Goal: Use online tool/utility: Utilize a website feature to perform a specific function

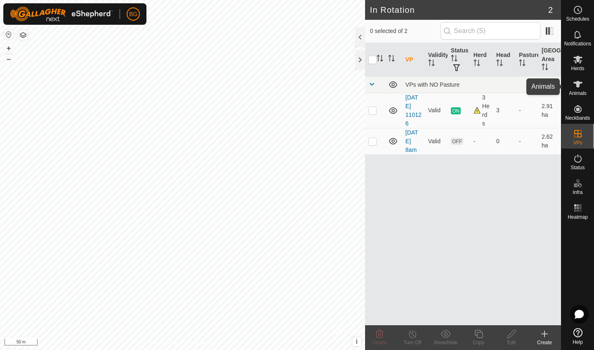
click at [546, 89] on es-animals-svg-icon at bounding box center [578, 84] width 15 height 13
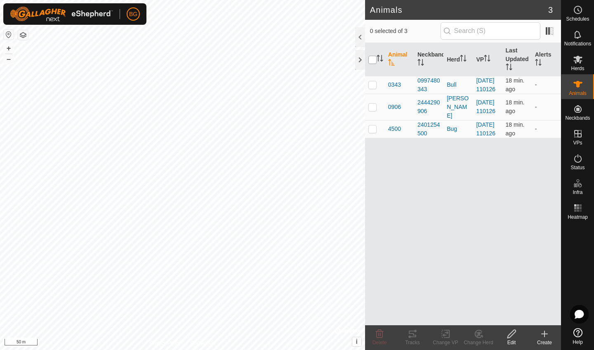
click at [371, 61] on input "checkbox" at bounding box center [373, 60] width 8 height 8
checkbox input "true"
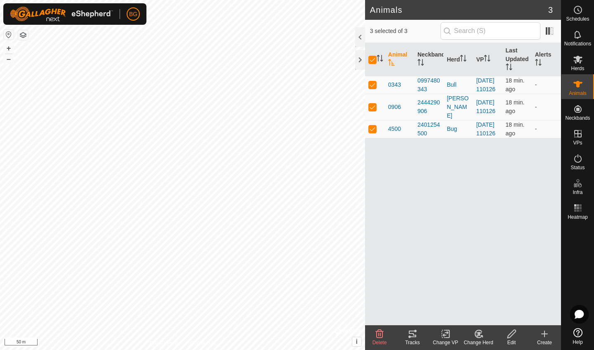
click at [411, 314] on icon at bounding box center [412, 334] width 7 height 7
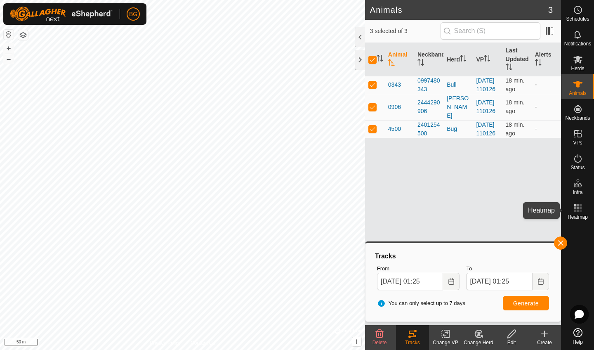
click at [546, 210] on icon at bounding box center [578, 208] width 10 height 10
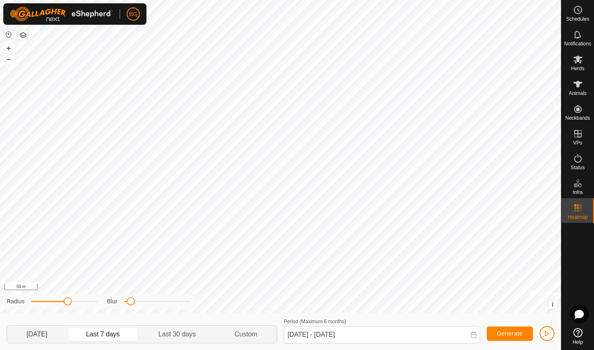
click at [44, 314] on p-togglebutton "[DATE]" at bounding box center [37, 334] width 60 height 17
click at [119, 314] on p-togglebutton "Last 7 days" at bounding box center [103, 334] width 73 height 17
click at [9, 59] on button "–" at bounding box center [9, 59] width 10 height 10
click at [189, 314] on p-togglebutton "Last 30 days" at bounding box center [177, 334] width 76 height 17
click at [248, 314] on p-togglebutton "Custom" at bounding box center [245, 334] width 61 height 17
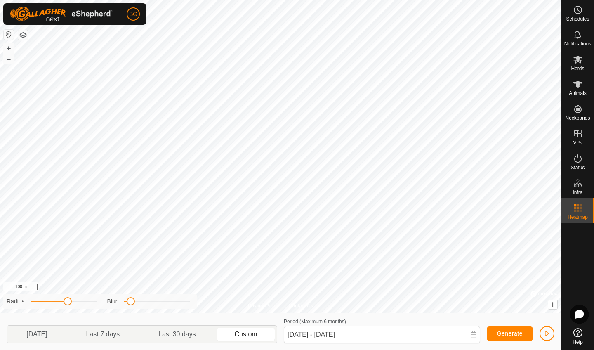
click at [249, 314] on p-togglebutton "Custom" at bounding box center [245, 334] width 61 height 17
click at [473, 314] on icon at bounding box center [473, 334] width 7 height 7
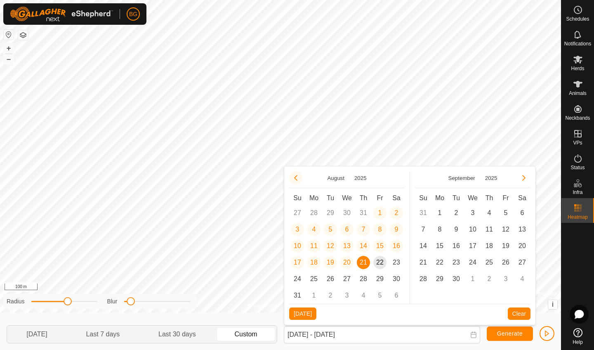
click at [295, 180] on icon "Previous Month" at bounding box center [296, 178] width 7 height 7
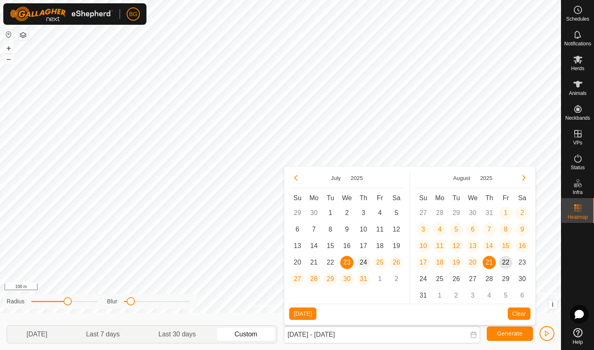
click at [366, 268] on span "24" at bounding box center [363, 262] width 13 height 13
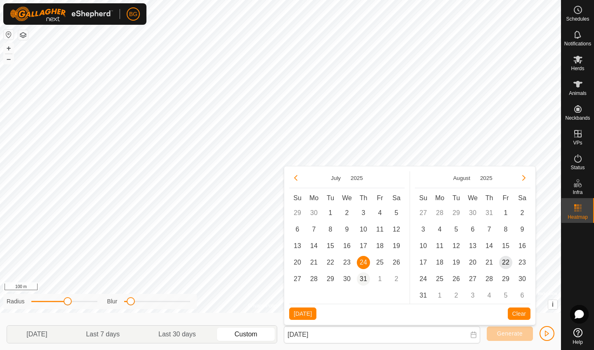
click at [365, 279] on span "31" at bounding box center [363, 278] width 13 height 13
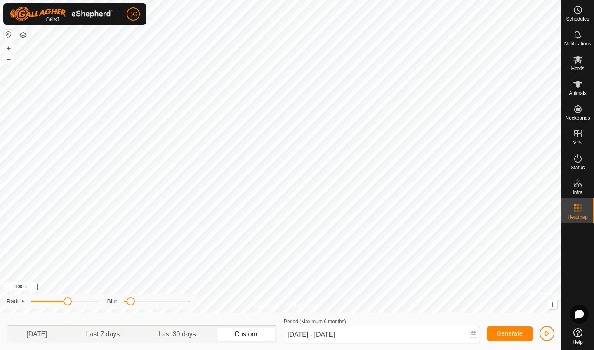
click at [511, 314] on span "Generate" at bounding box center [510, 333] width 26 height 7
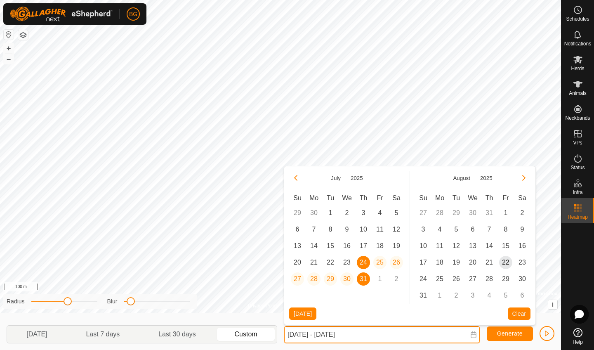
click at [472, 314] on input "[DATE] - [DATE]" at bounding box center [382, 334] width 196 height 17
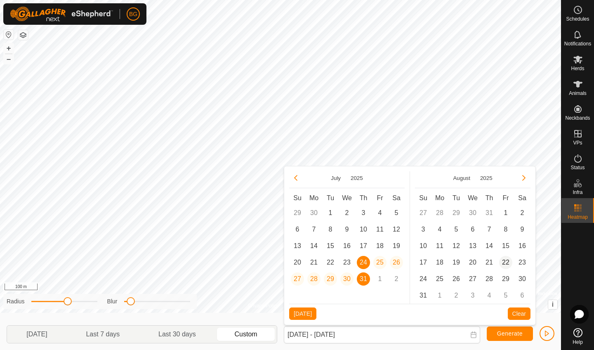
click at [504, 262] on span "22" at bounding box center [505, 262] width 13 height 13
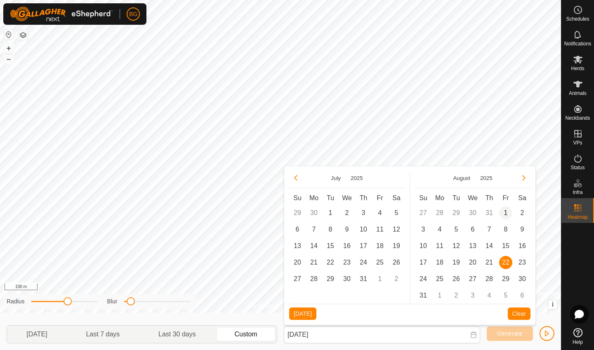
click at [508, 213] on span "1" at bounding box center [505, 212] width 13 height 13
click at [506, 261] on span "22" at bounding box center [505, 262] width 13 height 13
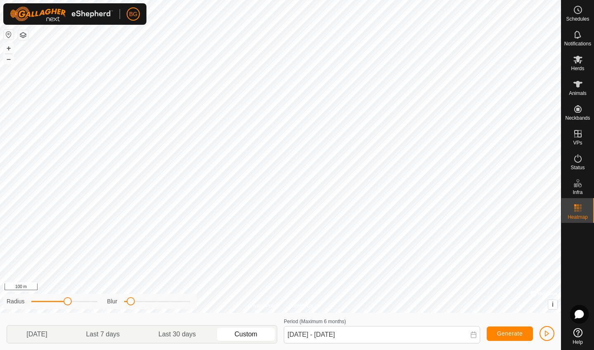
click at [510, 314] on span "Generate" at bounding box center [510, 333] width 26 height 7
click at [475, 314] on icon at bounding box center [473, 334] width 7 height 7
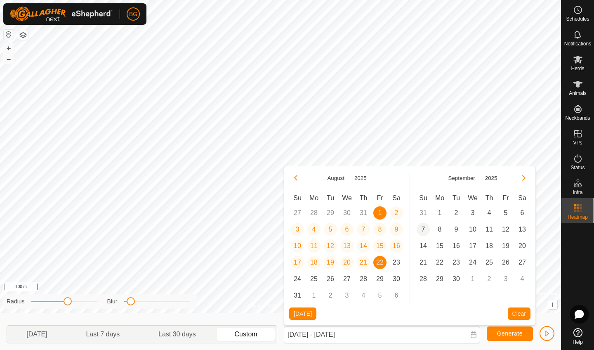
click at [426, 229] on span "7" at bounding box center [423, 229] width 13 height 13
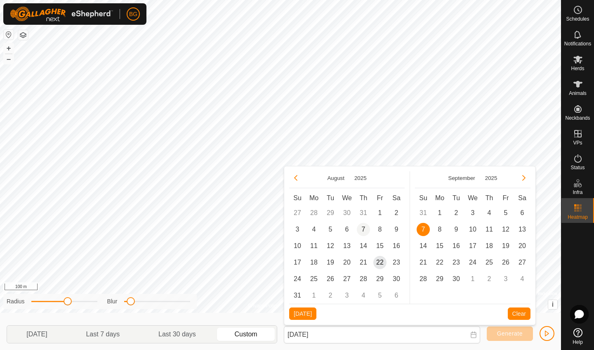
click at [364, 229] on span "7" at bounding box center [363, 229] width 13 height 13
click at [381, 262] on span "22" at bounding box center [379, 262] width 13 height 13
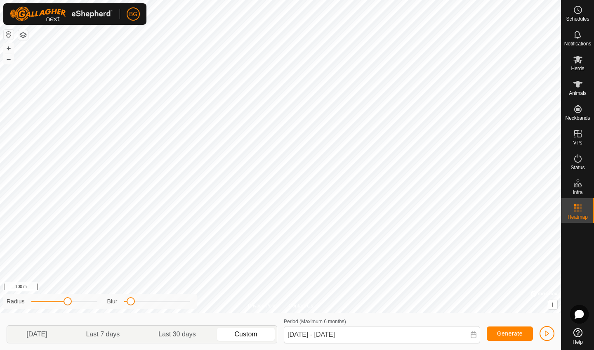
click at [510, 314] on span "Generate" at bounding box center [510, 333] width 26 height 7
click at [472, 314] on span at bounding box center [473, 335] width 7 height 8
click at [475, 314] on icon at bounding box center [473, 334] width 7 height 7
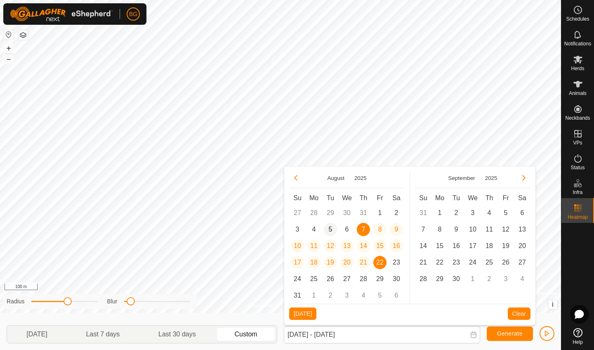
click at [330, 229] on span "5" at bounding box center [330, 229] width 13 height 13
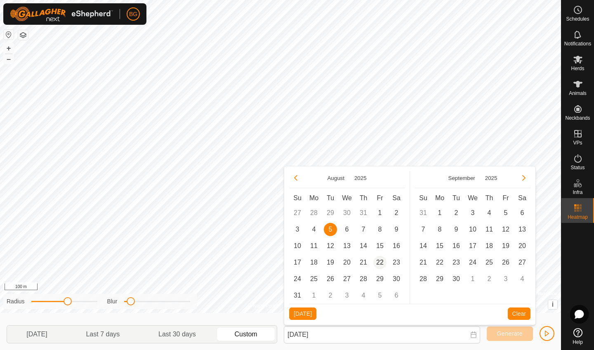
click at [382, 265] on span "22" at bounding box center [379, 262] width 13 height 13
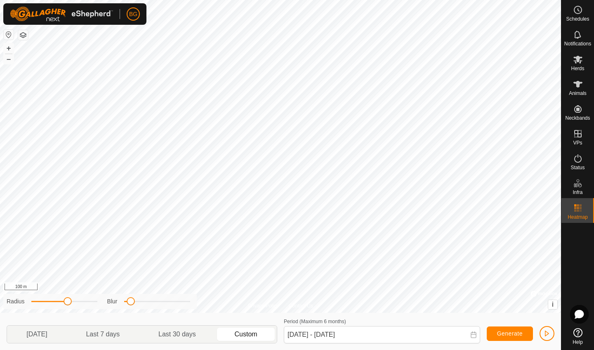
click at [505, 314] on span "Generate" at bounding box center [510, 333] width 26 height 7
click at [474, 314] on icon at bounding box center [473, 334] width 7 height 7
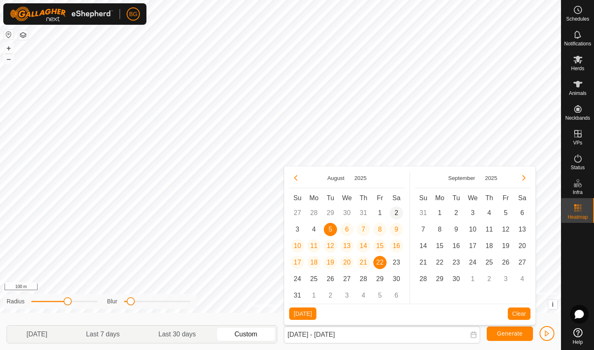
click at [398, 211] on span "2" at bounding box center [396, 212] width 13 height 13
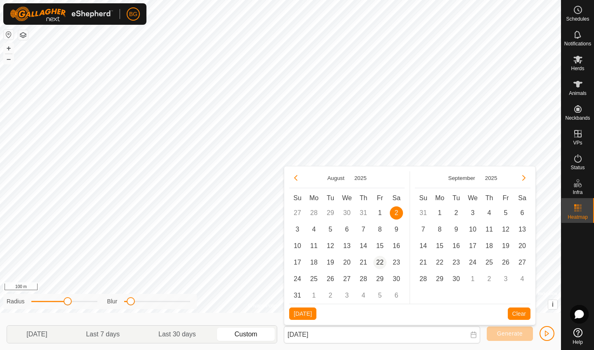
click at [379, 263] on span "22" at bounding box center [379, 262] width 13 height 13
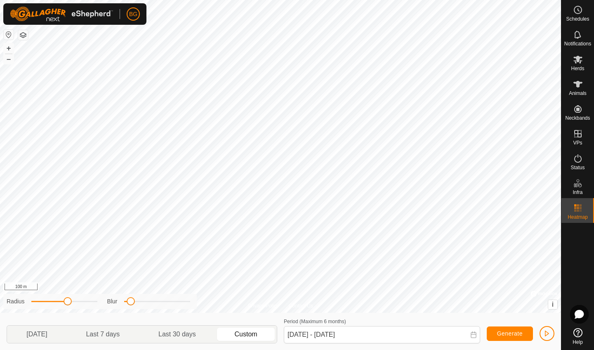
click at [505, 314] on span "Generate" at bounding box center [510, 333] width 26 height 7
click at [476, 314] on icon at bounding box center [473, 334] width 7 height 7
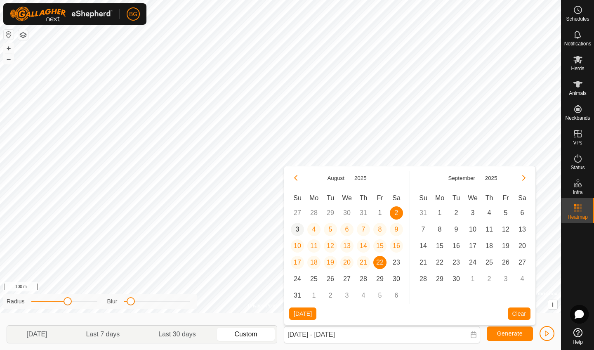
click at [299, 228] on span "3" at bounding box center [297, 229] width 13 height 13
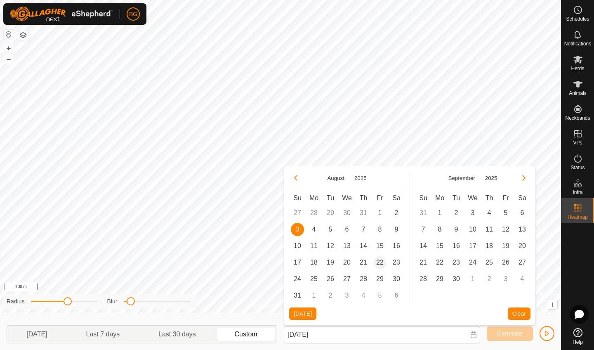
click at [380, 257] on span "22" at bounding box center [379, 262] width 13 height 13
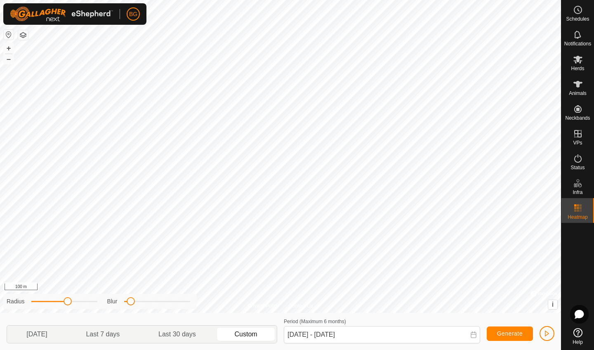
click at [498, 314] on span "Generate" at bounding box center [510, 333] width 26 height 7
click at [474, 314] on icon at bounding box center [473, 334] width 7 height 7
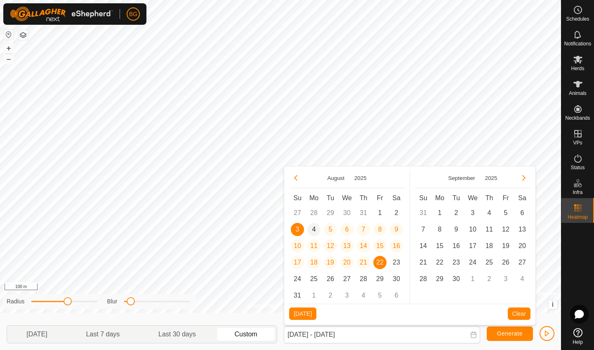
click at [315, 229] on span "4" at bounding box center [313, 229] width 13 height 13
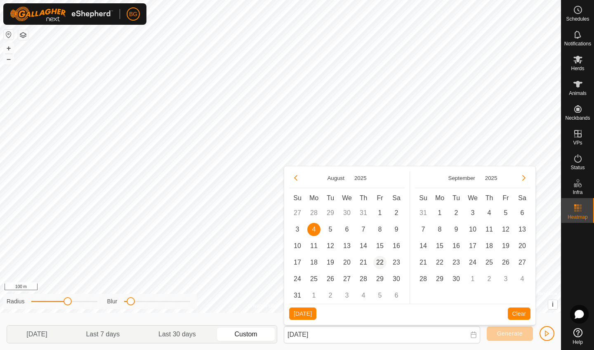
click at [383, 260] on span "22" at bounding box center [379, 262] width 13 height 13
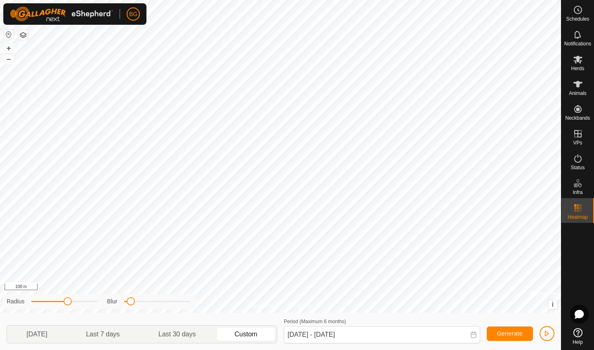
click at [503, 314] on button "Generate" at bounding box center [510, 333] width 46 height 14
click at [474, 314] on icon at bounding box center [473, 334] width 7 height 7
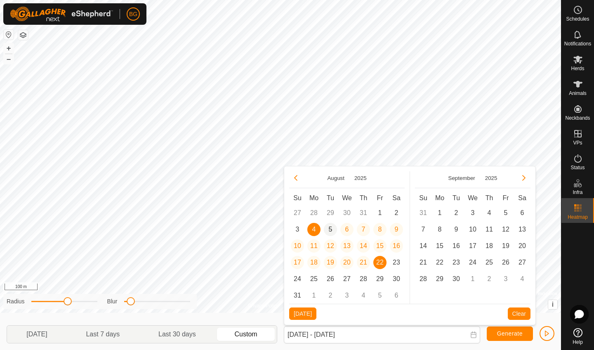
click at [331, 231] on span "5" at bounding box center [330, 229] width 13 height 13
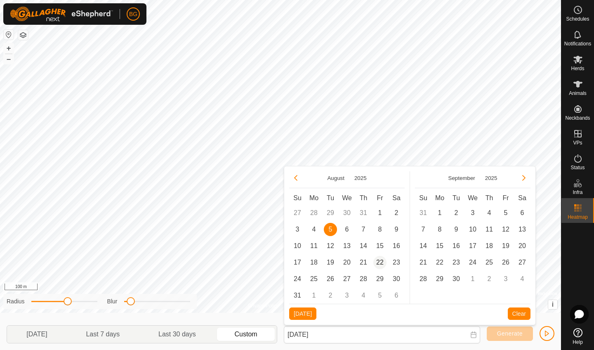
click at [378, 260] on span "22" at bounding box center [379, 262] width 13 height 13
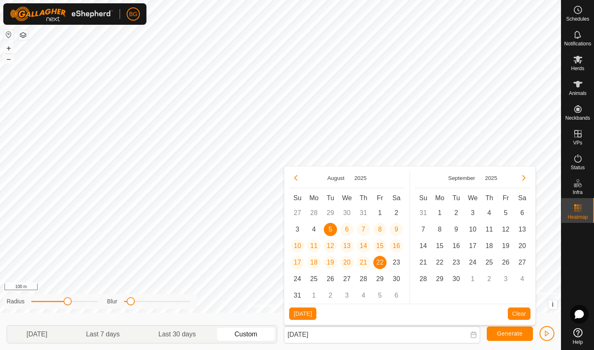
type input "[DATE] - [DATE]"
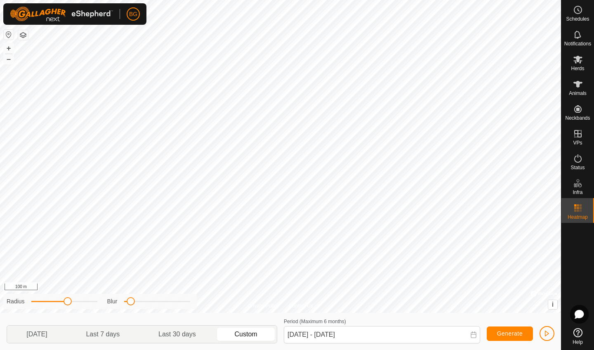
click at [510, 314] on span "Generate" at bounding box center [510, 333] width 26 height 7
click at [546, 314] on span "button" at bounding box center [547, 333] width 7 height 7
